Goal: Task Accomplishment & Management: Use online tool/utility

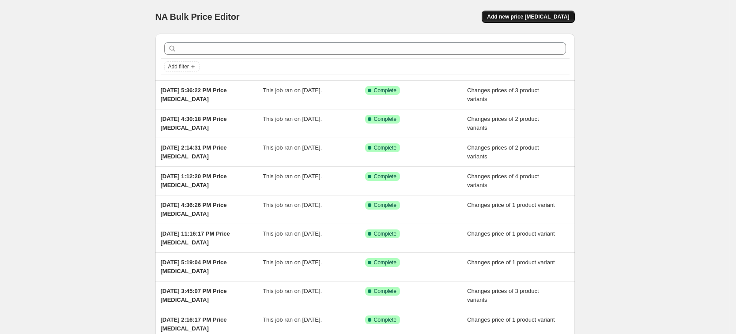
click at [546, 12] on button "Add new price [MEDICAL_DATA]" at bounding box center [528, 17] width 93 height 12
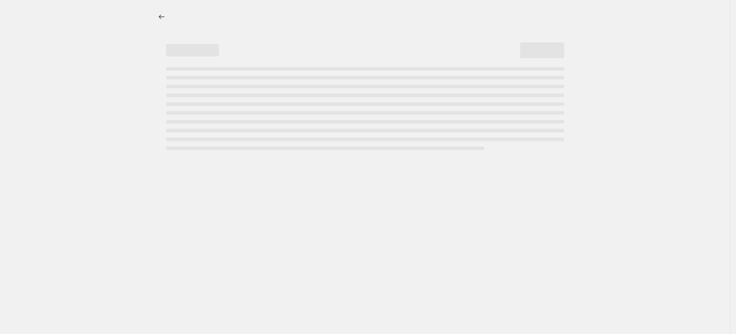
select select "percentage"
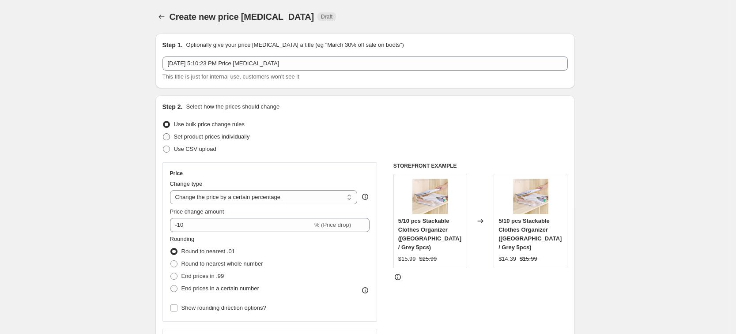
click at [234, 139] on span "Set product prices individually" at bounding box center [212, 136] width 76 height 7
click at [163, 134] on input "Set product prices individually" at bounding box center [163, 133] width 0 height 0
radio input "true"
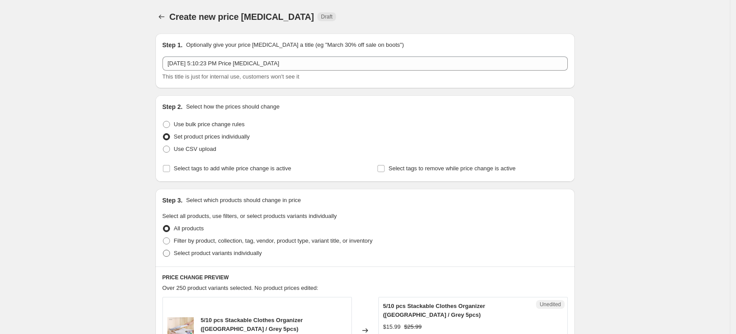
click at [229, 259] on label "Select product variants individually" at bounding box center [211, 253] width 99 height 12
click at [163, 250] on input "Select product variants individually" at bounding box center [163, 250] width 0 height 0
radio input "true"
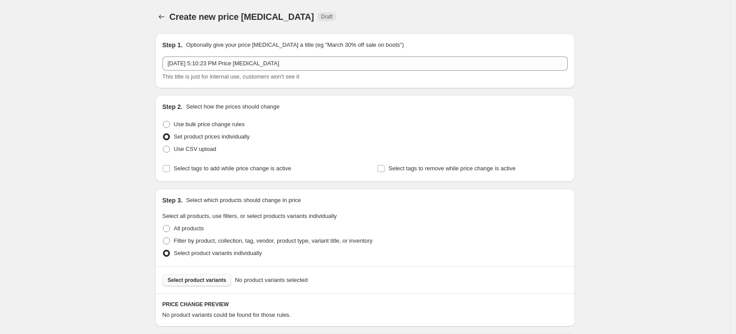
click at [216, 278] on span "Select product variants" at bounding box center [197, 280] width 59 height 7
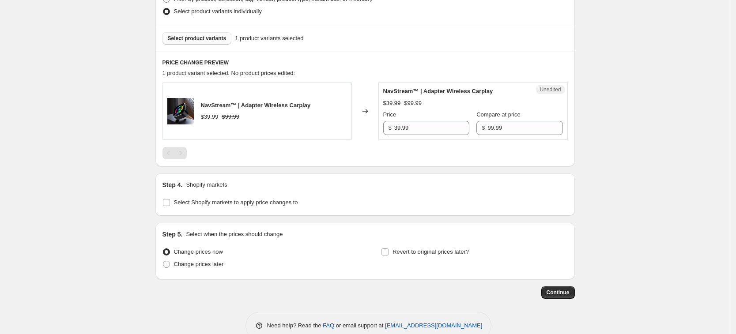
scroll to position [260, 0]
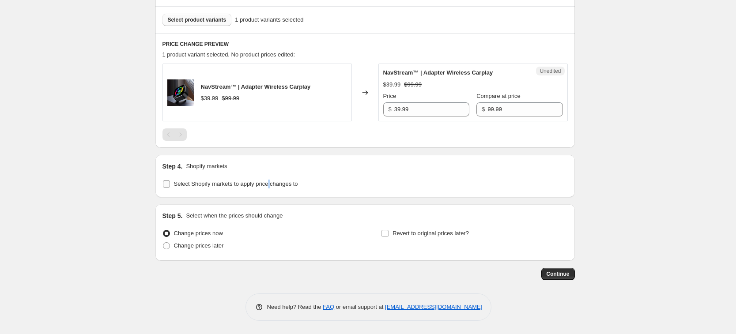
click at [271, 188] on span "Select Shopify markets to apply price changes to" at bounding box center [236, 184] width 124 height 9
click at [204, 181] on span "Select Shopify markets to apply price changes to" at bounding box center [236, 184] width 124 height 7
click at [170, 181] on input "Select Shopify markets to apply price changes to" at bounding box center [166, 184] width 7 height 7
checkbox input "true"
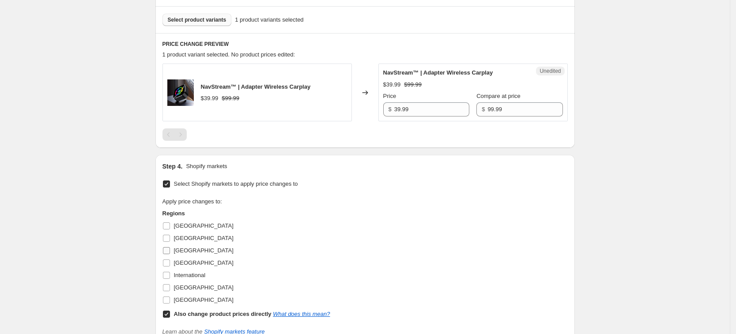
click at [187, 257] on label "[GEOGRAPHIC_DATA]" at bounding box center [197, 263] width 71 height 12
click at [170, 260] on input "[GEOGRAPHIC_DATA]" at bounding box center [166, 263] width 7 height 7
checkbox input "true"
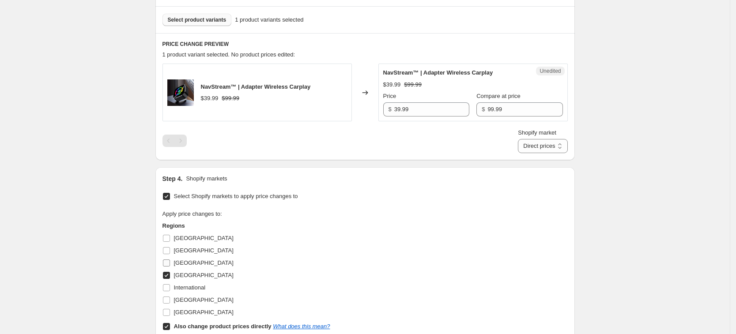
click at [187, 266] on span "[GEOGRAPHIC_DATA]" at bounding box center [204, 263] width 60 height 7
click at [170, 266] on input "[GEOGRAPHIC_DATA]" at bounding box center [166, 263] width 7 height 7
checkbox input "true"
click at [195, 298] on span "[GEOGRAPHIC_DATA]" at bounding box center [204, 300] width 60 height 7
click at [170, 298] on input "[GEOGRAPHIC_DATA]" at bounding box center [166, 300] width 7 height 7
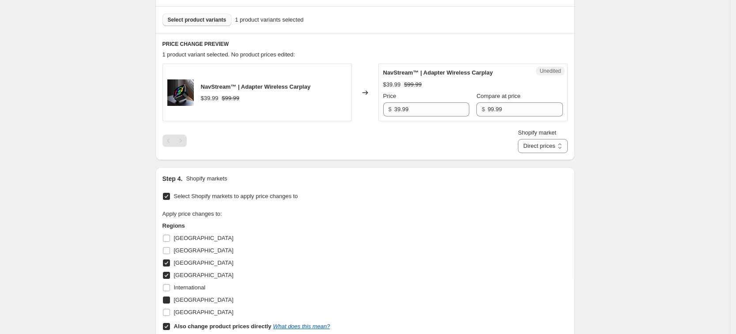
checkbox input "true"
click at [196, 309] on span "[GEOGRAPHIC_DATA]" at bounding box center [204, 312] width 60 height 7
click at [170, 309] on input "[GEOGRAPHIC_DATA]" at bounding box center [166, 312] width 7 height 7
checkbox input "true"
click at [205, 324] on b "Also change product prices directly" at bounding box center [223, 326] width 98 height 7
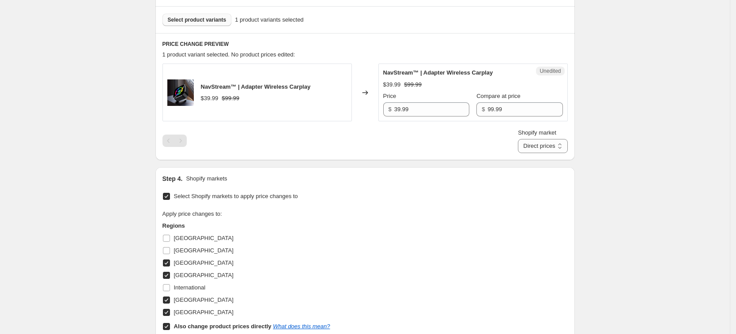
click at [170, 324] on input "Also change product prices directly What does this mean?" at bounding box center [166, 326] width 7 height 7
checkbox input "false"
select select "13152354545"
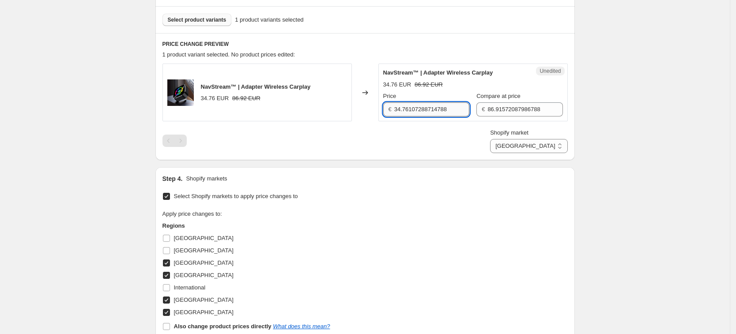
click at [416, 106] on input "34.76107288714788" at bounding box center [431, 109] width 75 height 14
type input "39.99"
click at [487, 108] on input "86.91572087986788" at bounding box center [524, 109] width 75 height 14
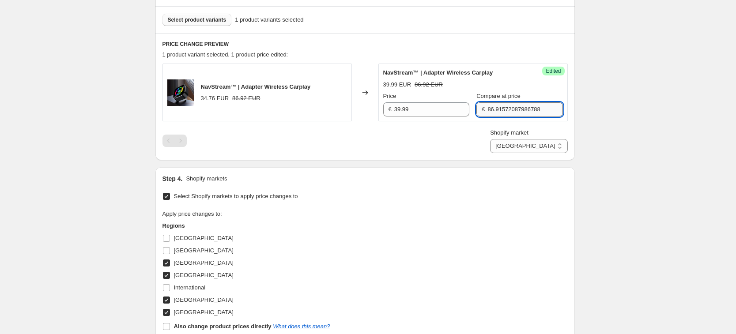
click at [487, 108] on input "86.91572087986788" at bounding box center [524, 109] width 75 height 14
click at [487, 109] on input "9.99" at bounding box center [524, 109] width 75 height 14
type input "99.99"
click at [490, 132] on div "Shopify market [GEOGRAPHIC_DATA] [GEOGRAPHIC_DATA] [GEOGRAPHIC_DATA] [GEOGRAPHI…" at bounding box center [364, 140] width 405 height 25
click at [542, 145] on select "[GEOGRAPHIC_DATA] [GEOGRAPHIC_DATA] [GEOGRAPHIC_DATA] [GEOGRAPHIC_DATA]" at bounding box center [528, 146] width 77 height 14
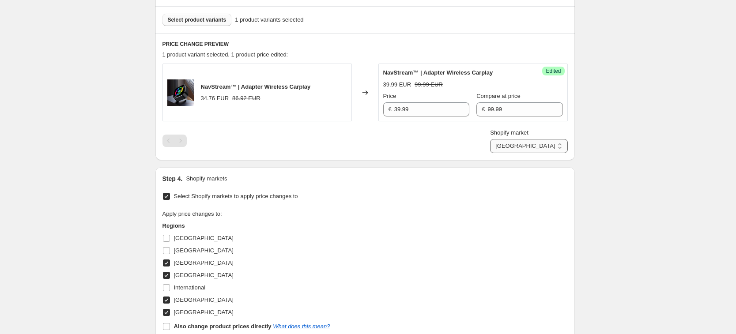
select select "13152321777"
click at [530, 153] on select "[GEOGRAPHIC_DATA] [GEOGRAPHIC_DATA] [GEOGRAPHIC_DATA] [GEOGRAPHIC_DATA]" at bounding box center [528, 146] width 77 height 14
click at [405, 106] on input "34.76107288714788" at bounding box center [431, 109] width 75 height 14
type input "39.99"
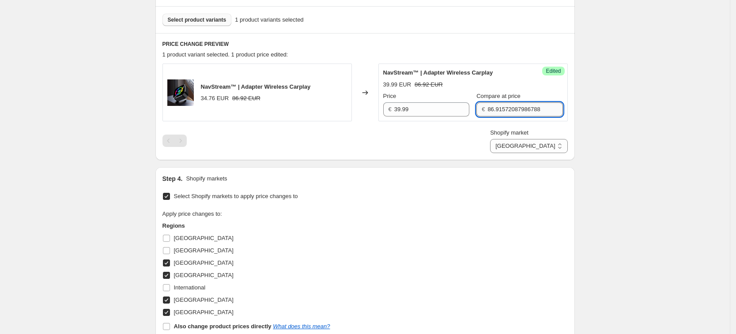
click at [504, 106] on input "86.91572087986788" at bounding box center [524, 109] width 75 height 14
type input "99.99"
click at [483, 137] on div "Shopify market [GEOGRAPHIC_DATA] [GEOGRAPHIC_DATA] [GEOGRAPHIC_DATA] [GEOGRAPHI…" at bounding box center [364, 140] width 405 height 25
click at [548, 138] on div "Shopify market [GEOGRAPHIC_DATA] [GEOGRAPHIC_DATA] [GEOGRAPHIC_DATA] [GEOGRAPHI…" at bounding box center [528, 140] width 77 height 25
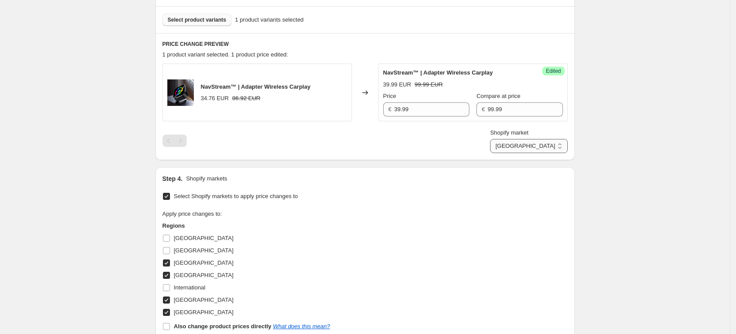
click at [548, 145] on select "[GEOGRAPHIC_DATA] [GEOGRAPHIC_DATA] [GEOGRAPHIC_DATA] [GEOGRAPHIC_DATA]" at bounding box center [528, 146] width 77 height 14
click at [530, 139] on select "[GEOGRAPHIC_DATA] [GEOGRAPHIC_DATA] [GEOGRAPHIC_DATA] [GEOGRAPHIC_DATA]" at bounding box center [528, 146] width 77 height 14
click at [553, 152] on select "[GEOGRAPHIC_DATA] [GEOGRAPHIC_DATA] [GEOGRAPHIC_DATA] [GEOGRAPHIC_DATA]" at bounding box center [528, 146] width 77 height 14
select select "7501644017"
click at [511, 153] on select "[GEOGRAPHIC_DATA] [GEOGRAPHIC_DATA] [GEOGRAPHIC_DATA] [GEOGRAPHIC_DATA]" at bounding box center [528, 146] width 77 height 14
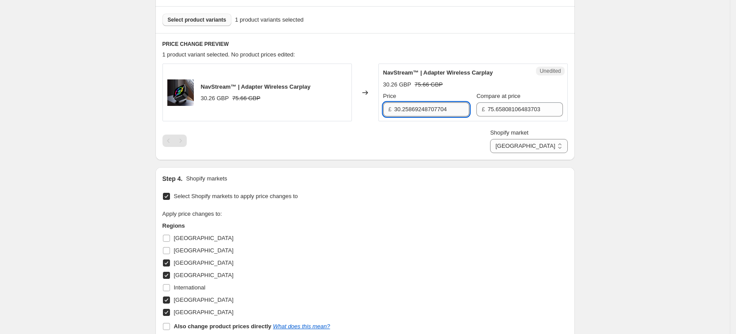
click at [434, 109] on input "30.25869248707704" at bounding box center [431, 109] width 75 height 14
type input "33.99"
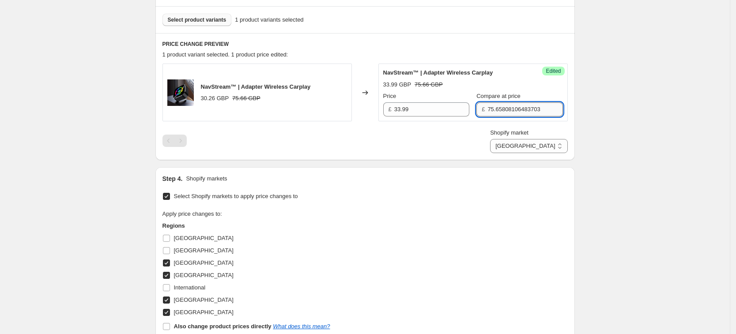
click at [487, 110] on input "75.65808106483703" at bounding box center [524, 109] width 75 height 14
type input "84.99"
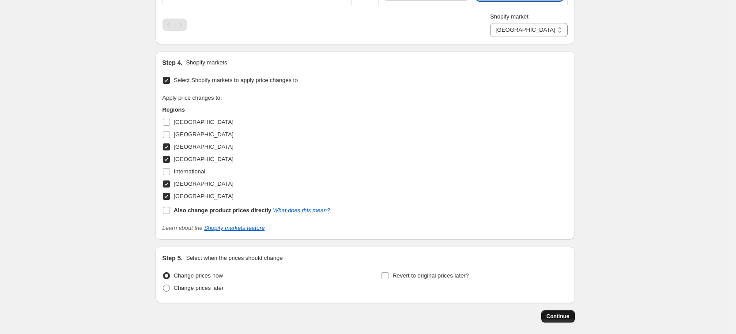
scroll to position [419, 0]
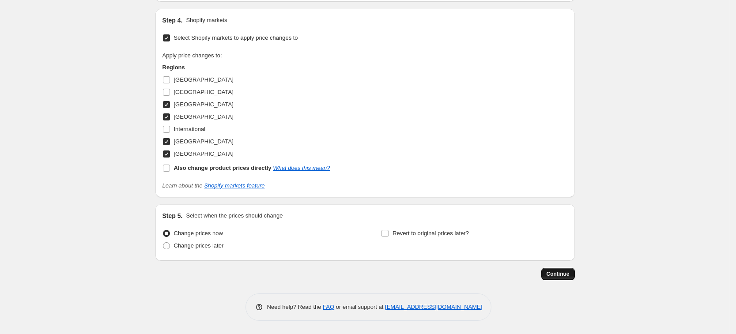
click at [558, 278] on button "Continue" at bounding box center [558, 274] width 34 height 12
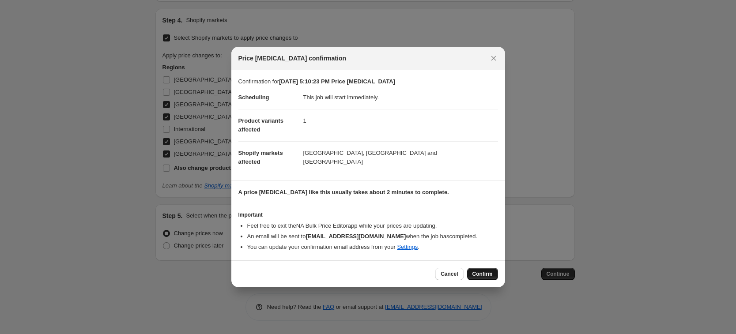
click at [475, 268] on button "Confirm" at bounding box center [482, 274] width 31 height 12
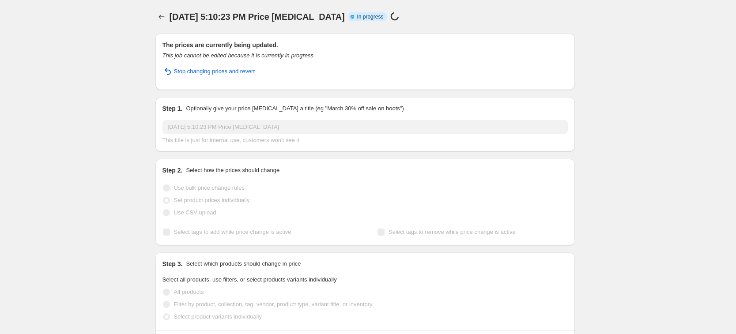
select select "7501644017"
